Goal: Information Seeking & Learning: Learn about a topic

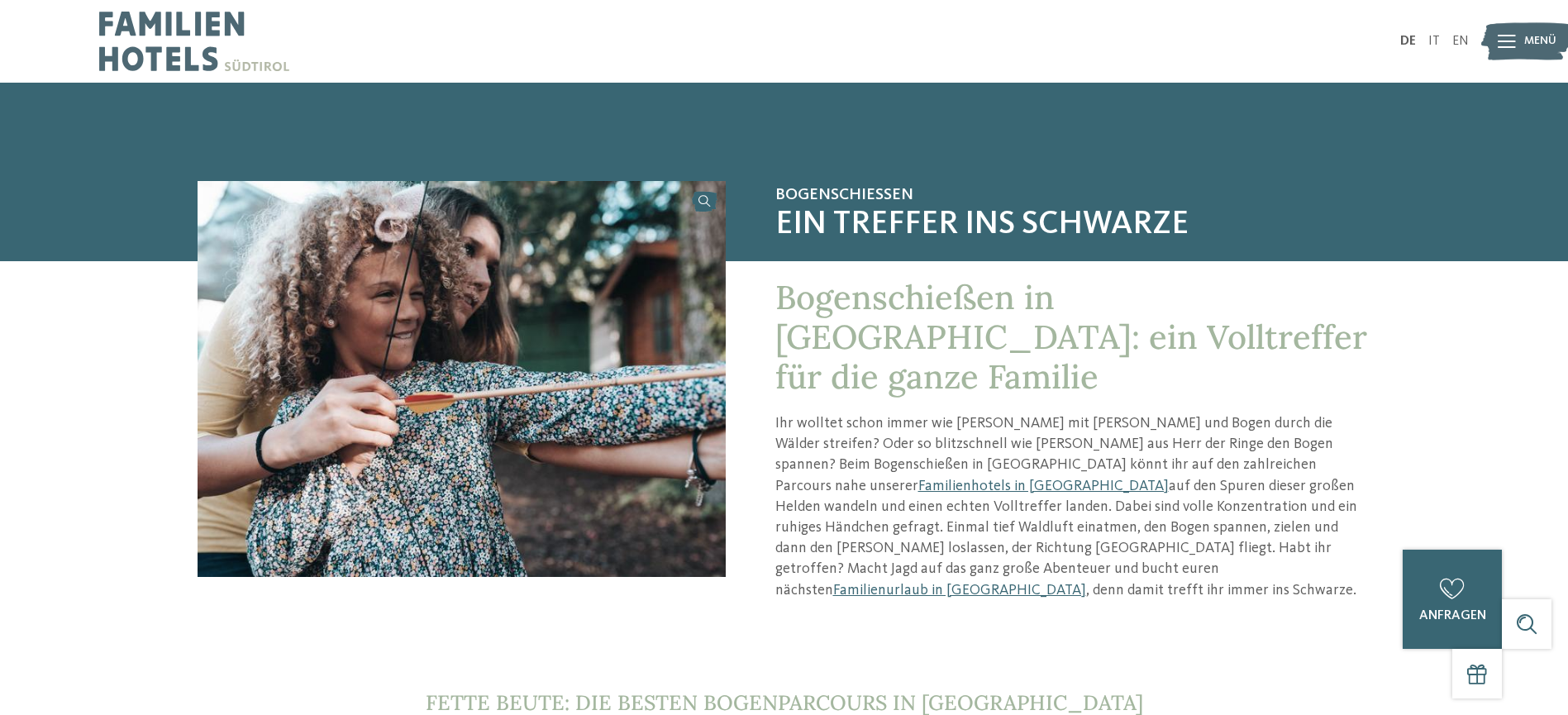
click at [188, 54] on img at bounding box center [194, 41] width 190 height 83
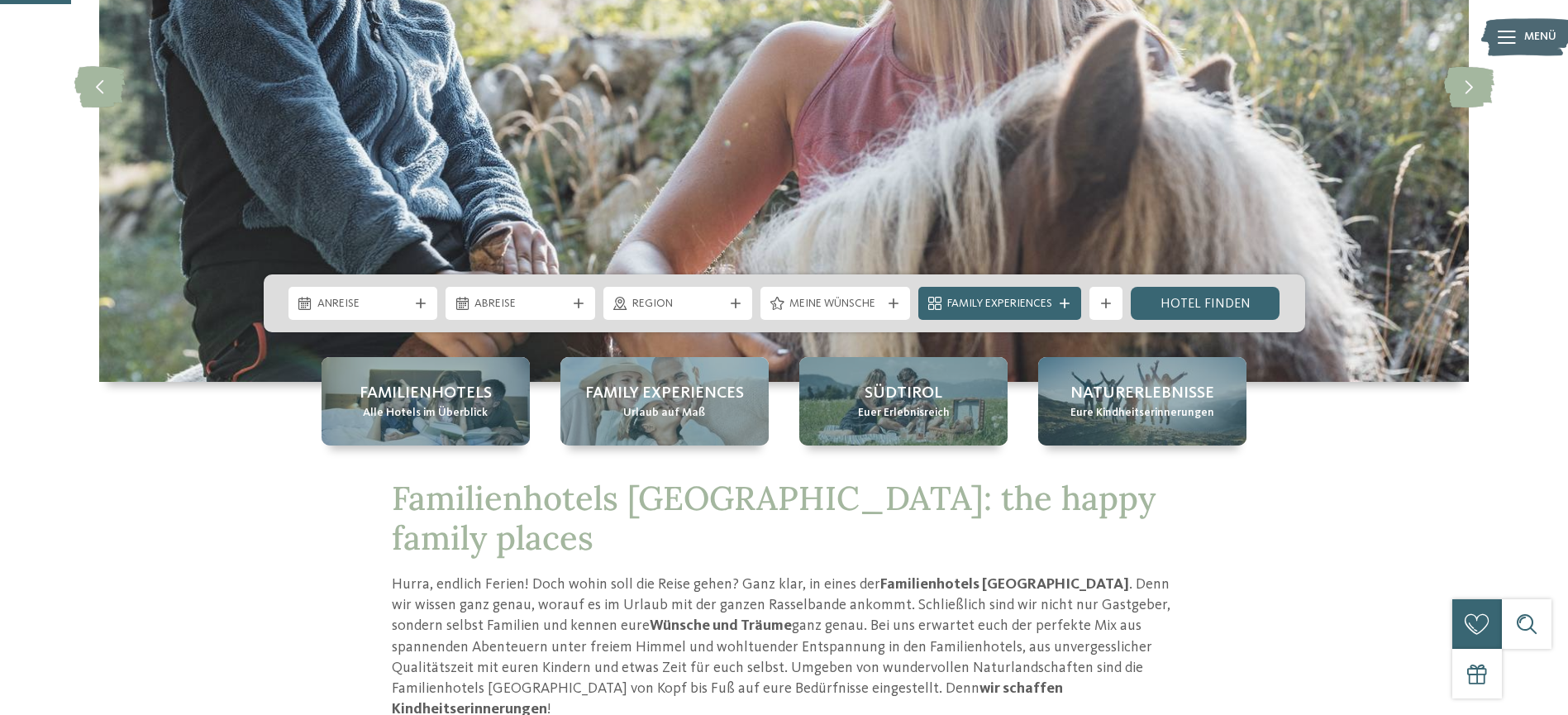
scroll to position [331, 0]
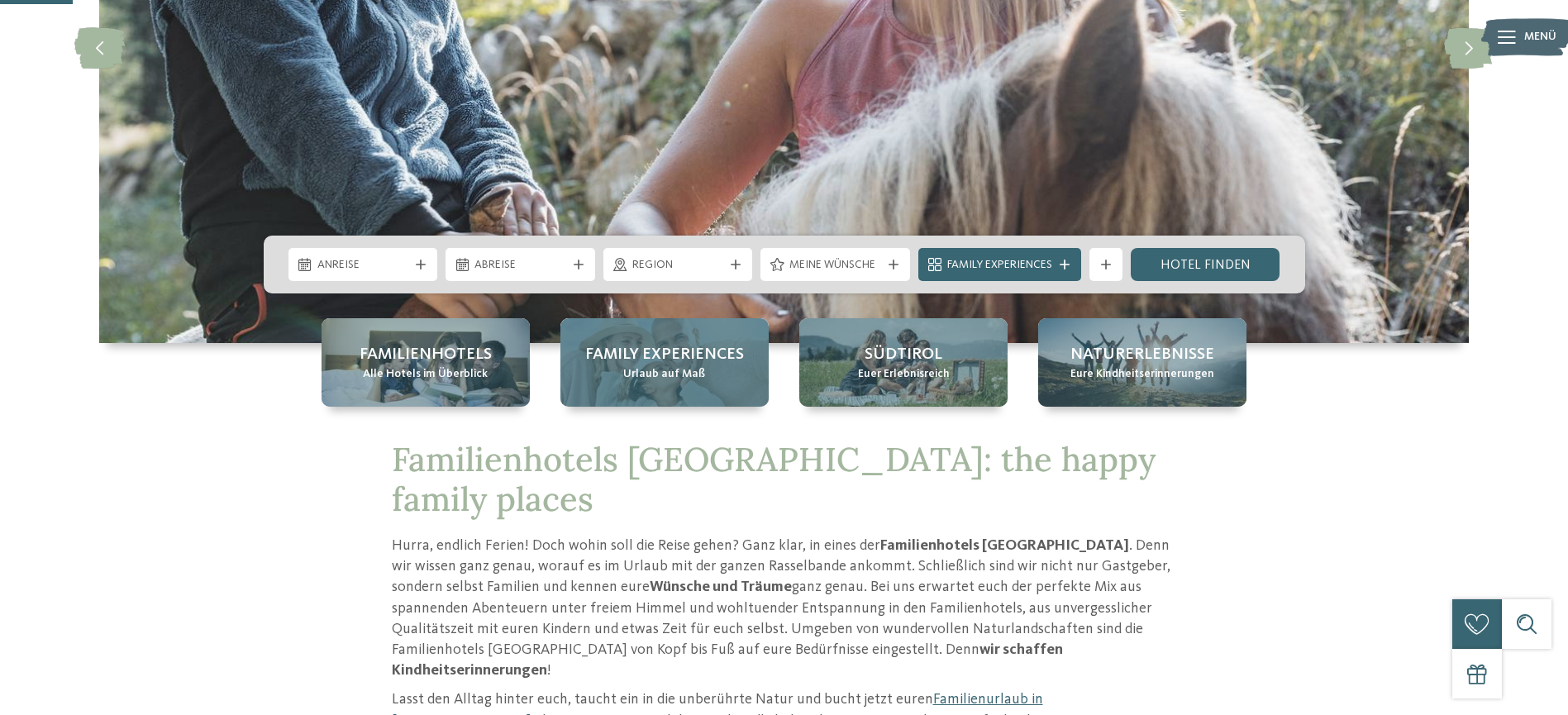
click at [662, 372] on span "Urlaub auf Maß" at bounding box center [663, 374] width 82 height 17
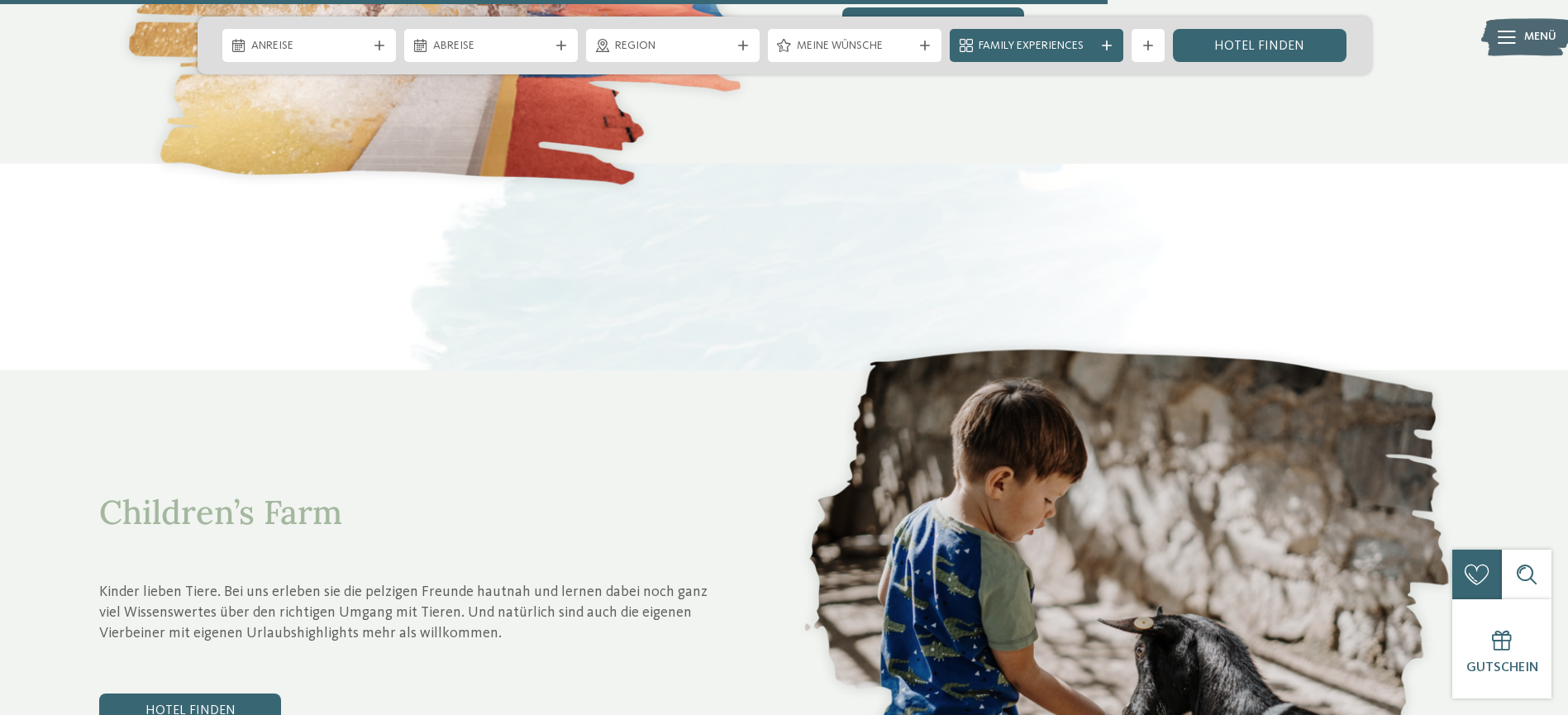
scroll to position [5290, 0]
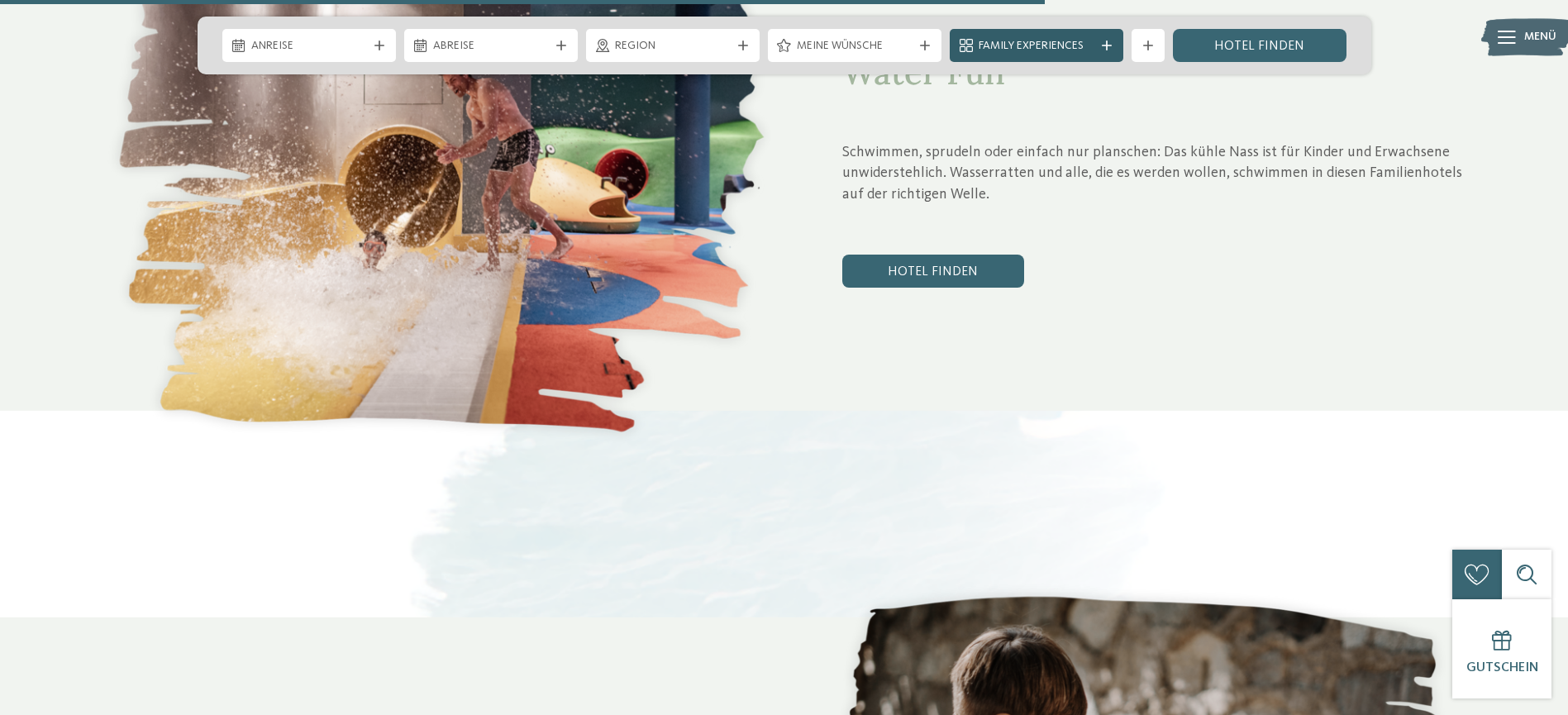
click at [1100, 43] on div at bounding box center [1106, 45] width 17 height 10
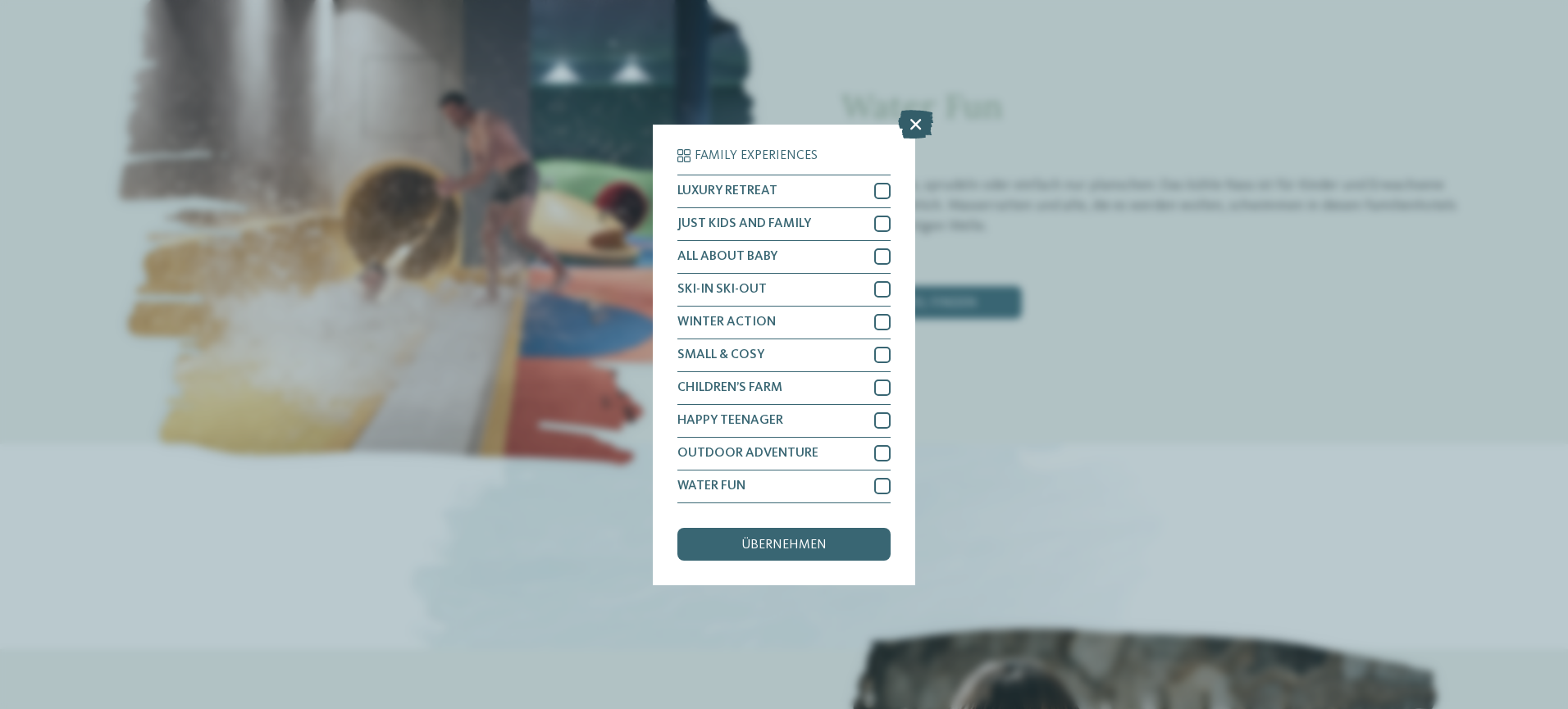
click at [912, 119] on icon at bounding box center [915, 122] width 36 height 28
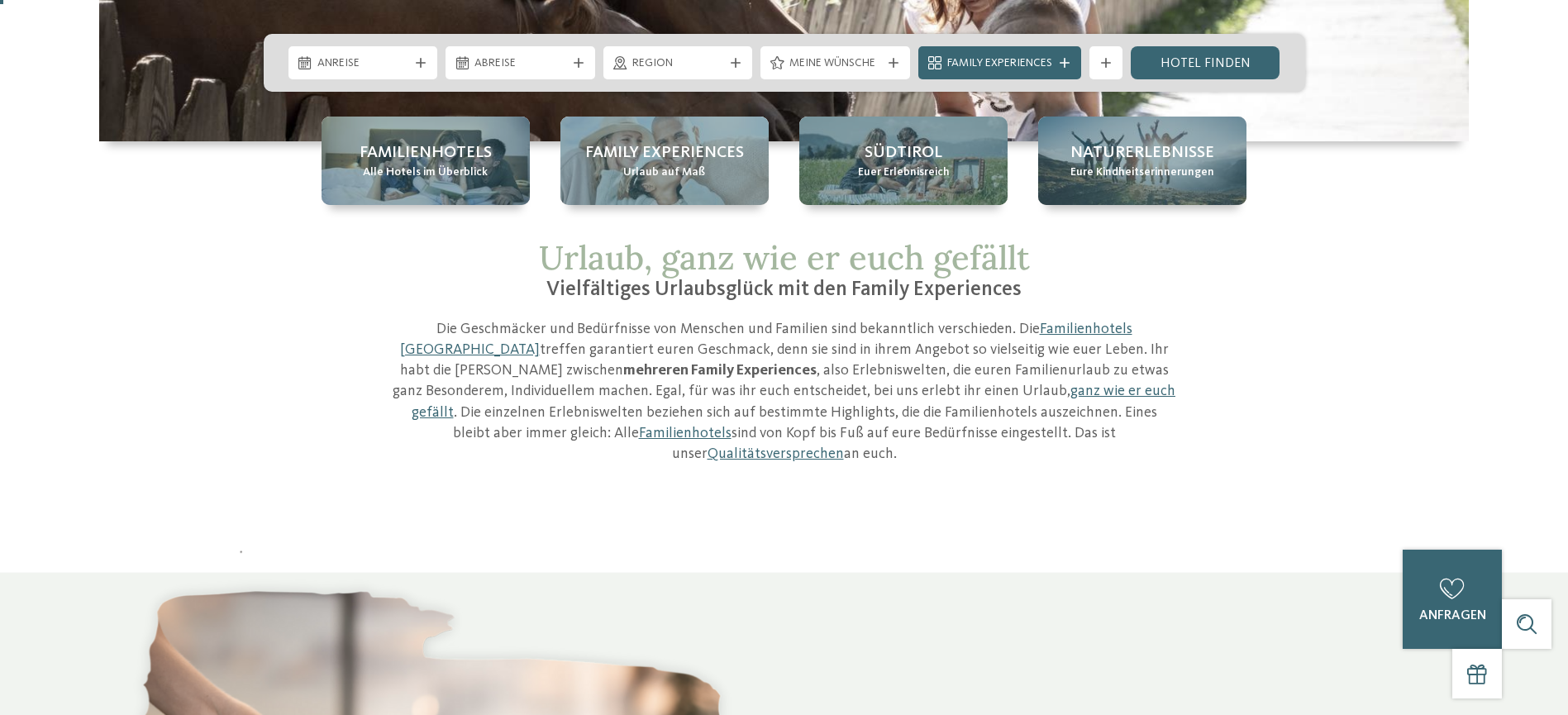
scroll to position [0, 0]
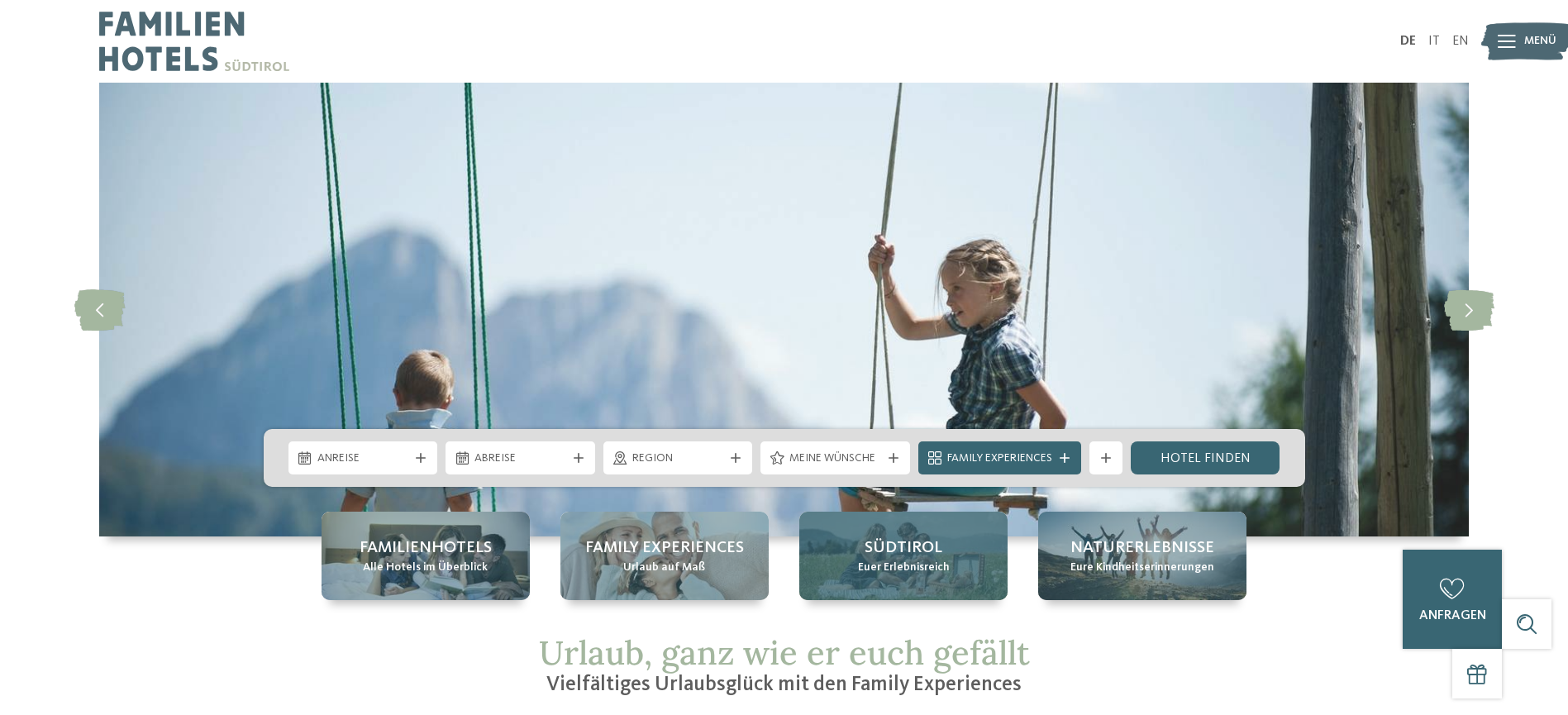
click at [930, 545] on span "Südtirol" at bounding box center [903, 547] width 77 height 23
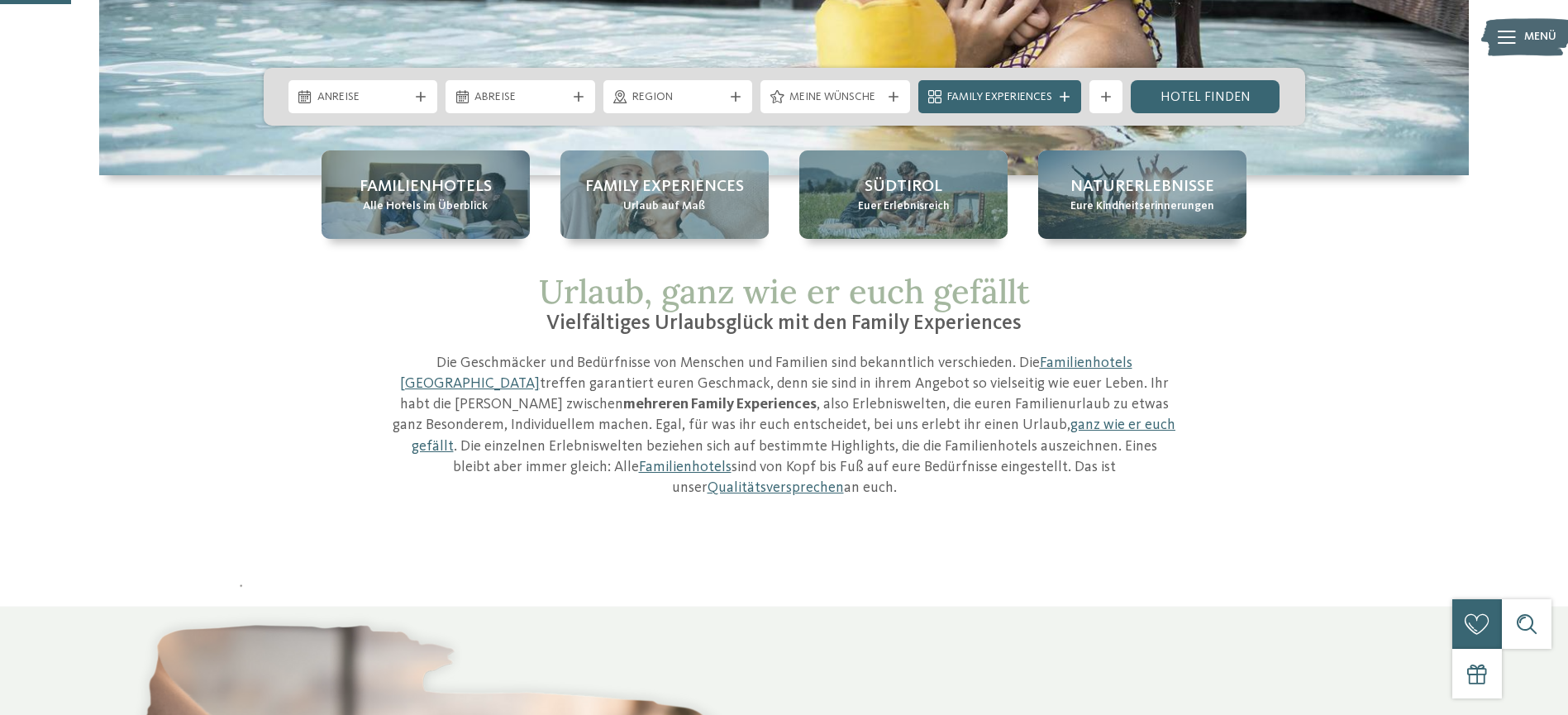
scroll to position [165, 0]
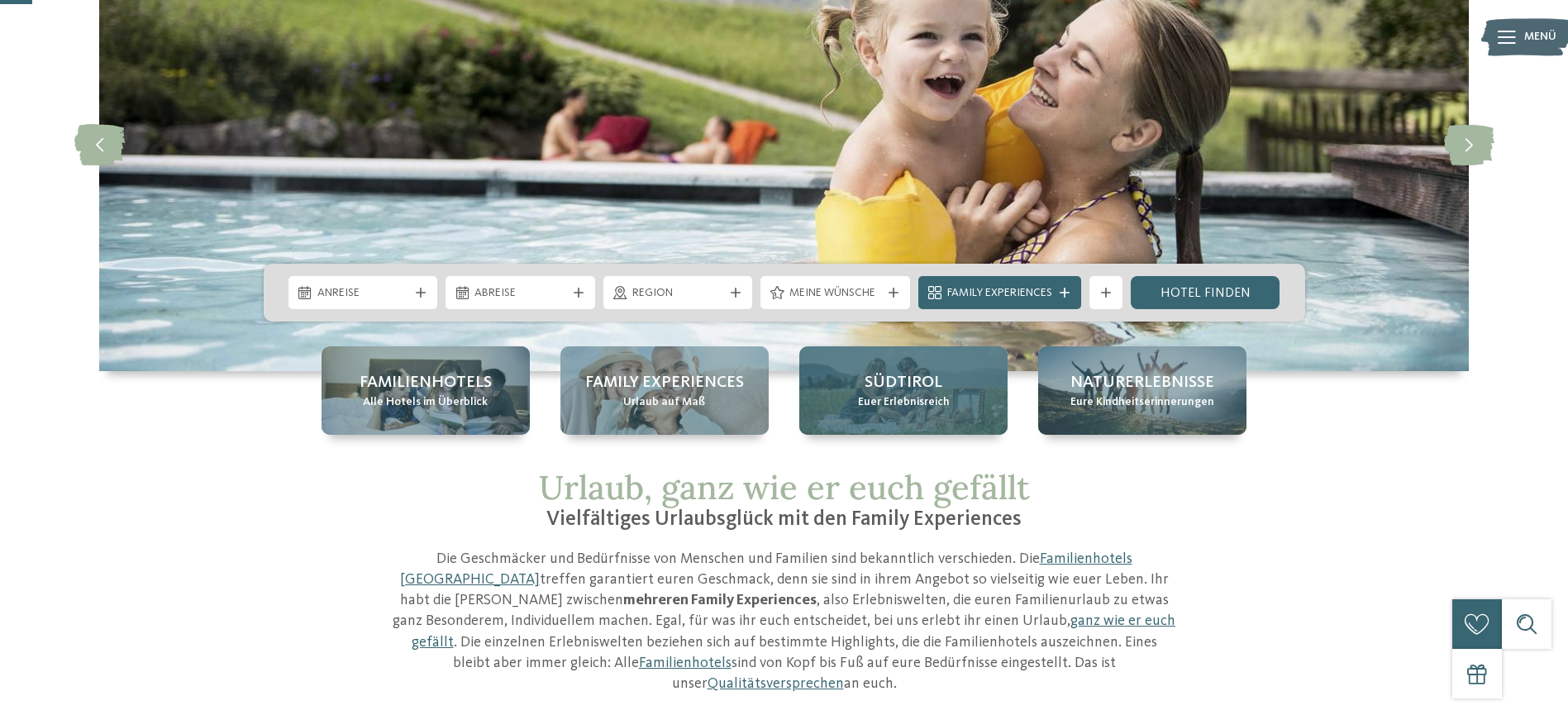
click at [928, 415] on div "Südtirol Euer Erlebnisreich" at bounding box center [903, 391] width 208 height 88
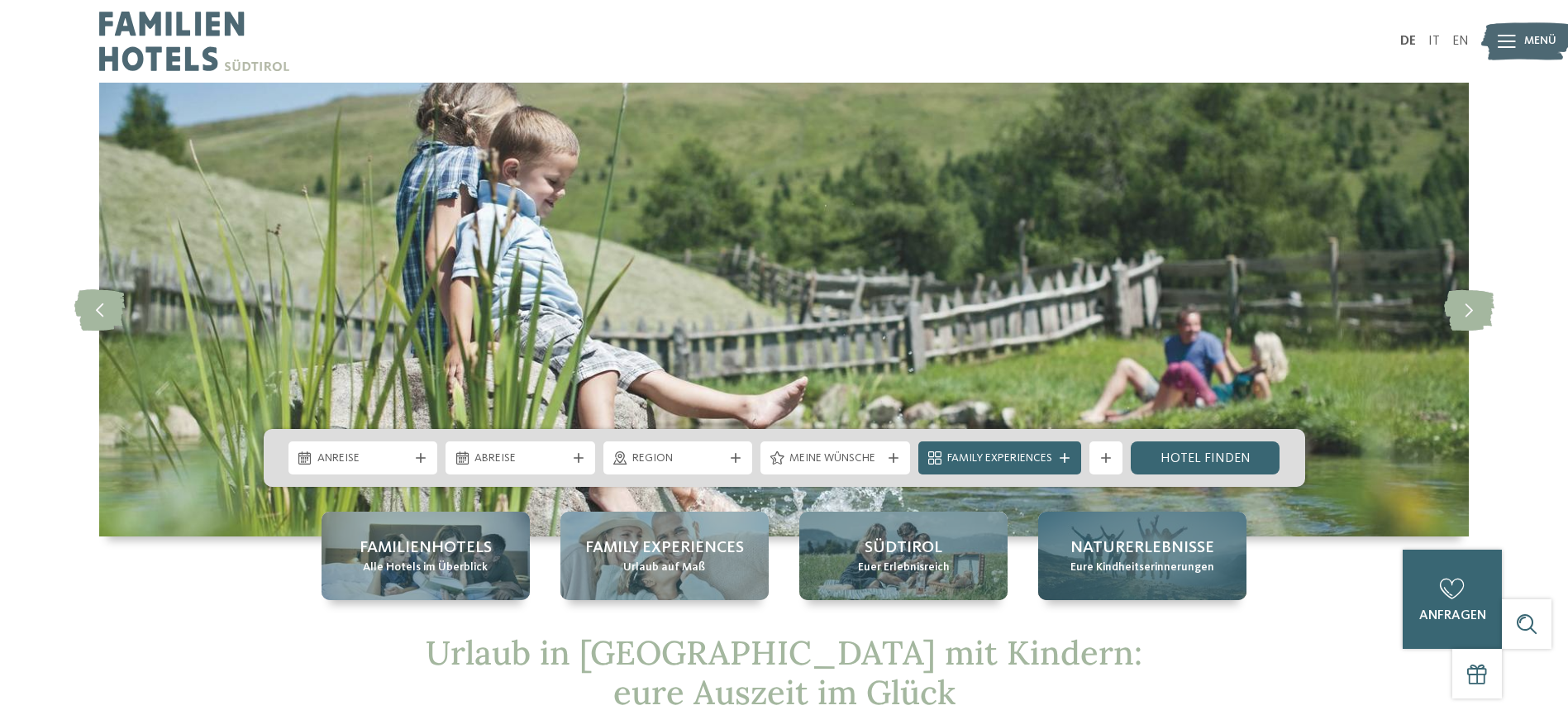
click at [1124, 579] on div "Naturerlebnisse Eure Kindheitserinnerungen" at bounding box center [1142, 556] width 208 height 88
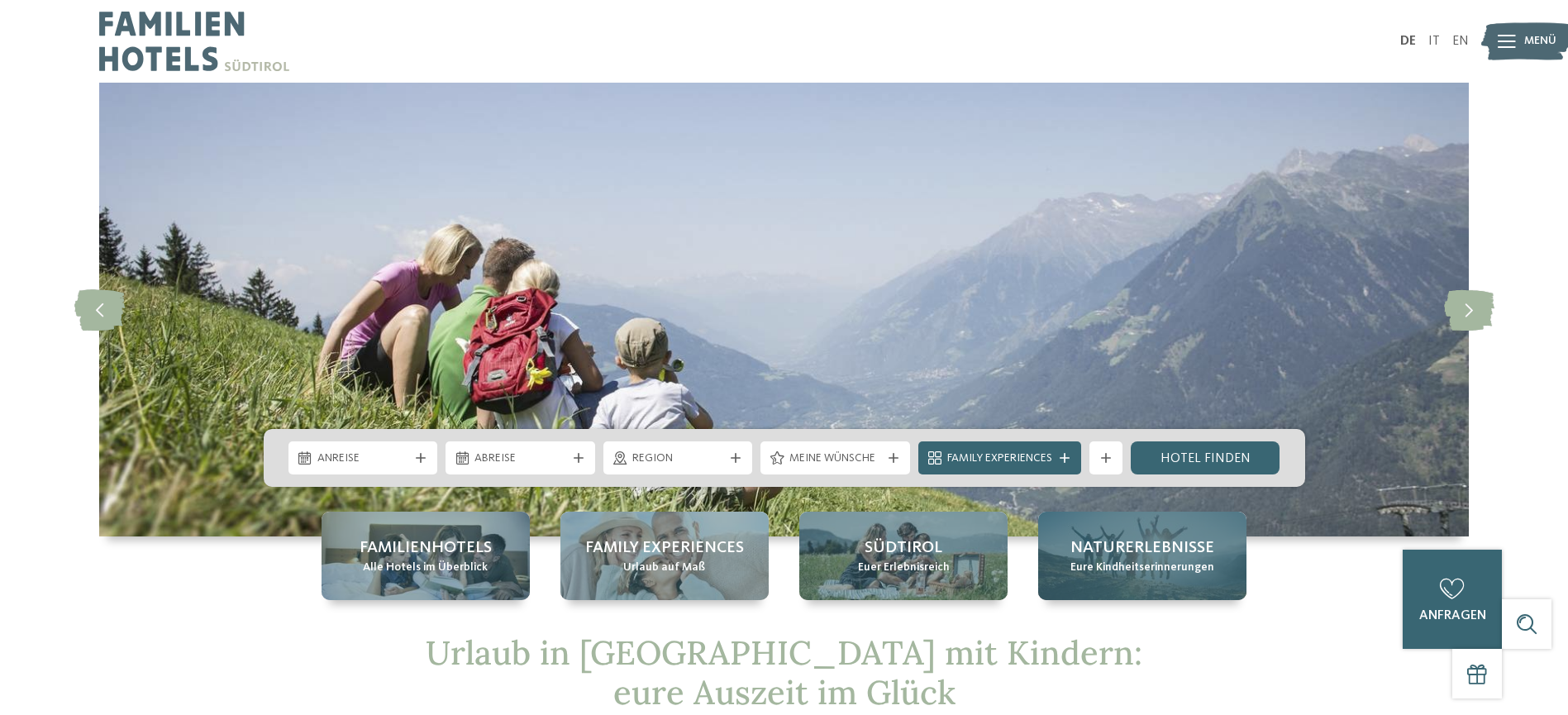
click at [1113, 548] on span "Naturerlebnisse" at bounding box center [1142, 547] width 144 height 23
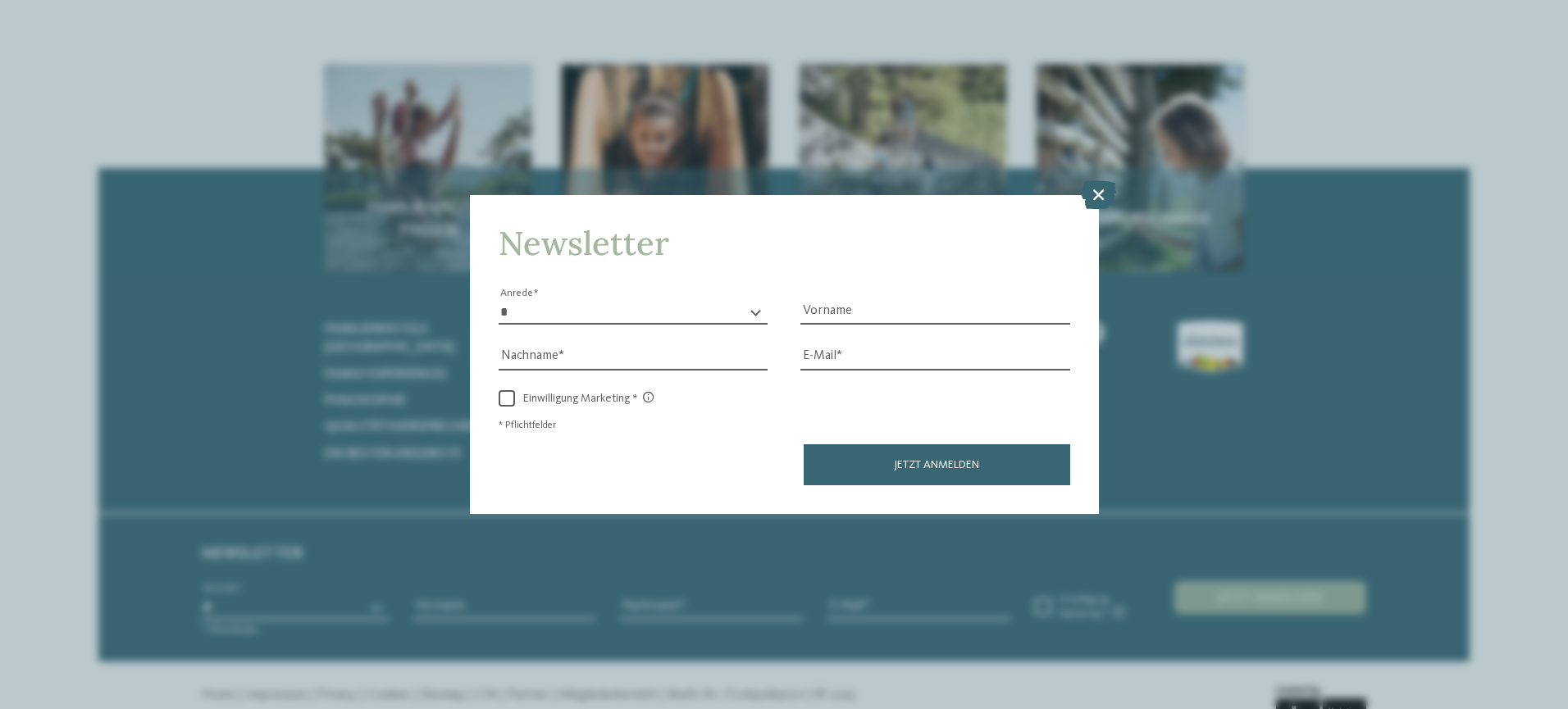
scroll to position [4824, 0]
